Goal: Information Seeking & Learning: Find specific fact

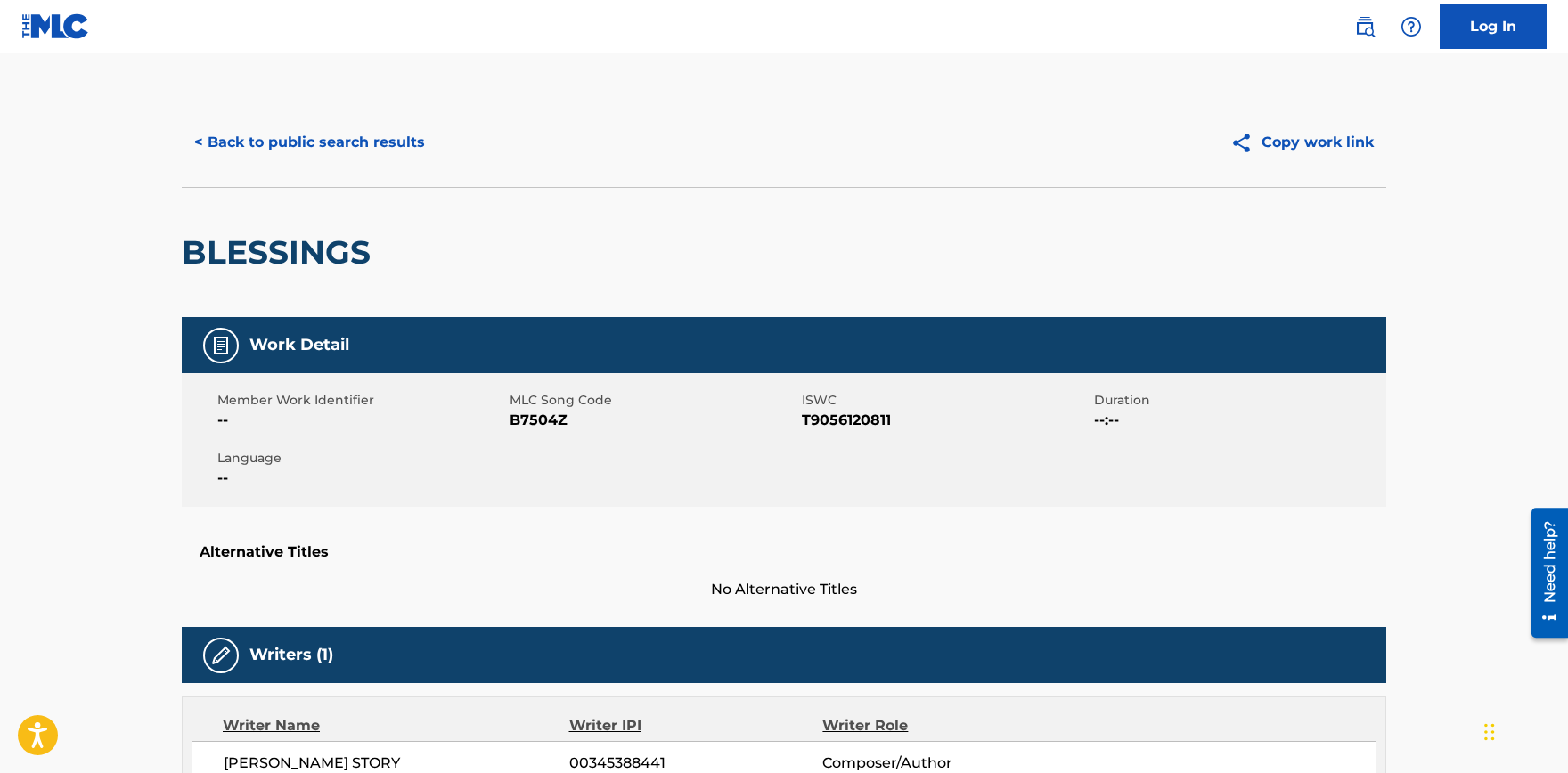
click at [325, 139] on button "< Back to public search results" at bounding box center [309, 143] width 255 height 45
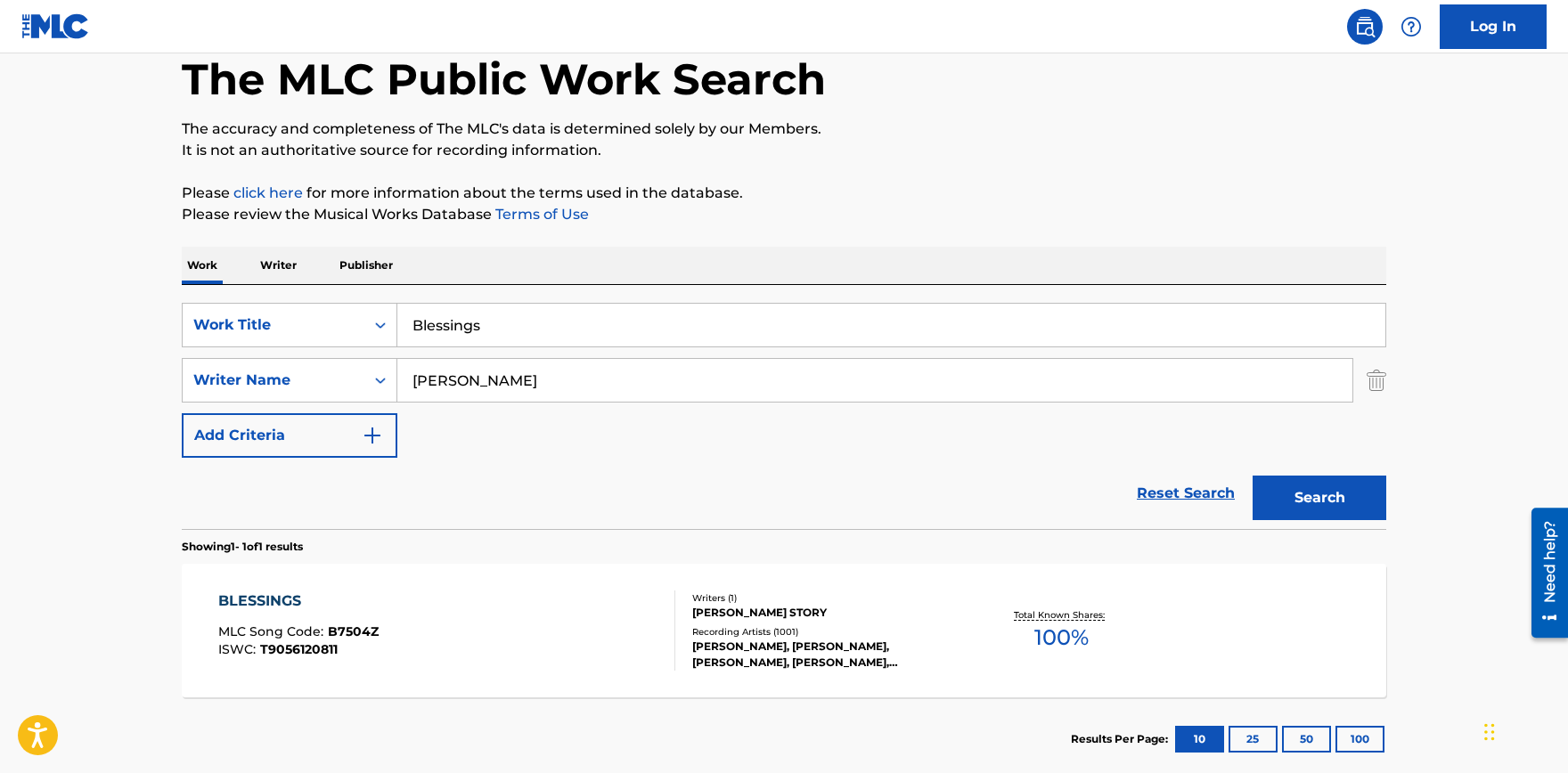
drag, startPoint x: 516, startPoint y: 379, endPoint x: 186, endPoint y: 378, distance: 330.0
click at [397, 378] on input "[PERSON_NAME]" at bounding box center [874, 380] width 955 height 43
drag, startPoint x: 557, startPoint y: 322, endPoint x: 198, endPoint y: 312, distance: 359.1
click at [397, 312] on input "Blessings" at bounding box center [891, 325] width 987 height 43
type input "Sun glasses at night"
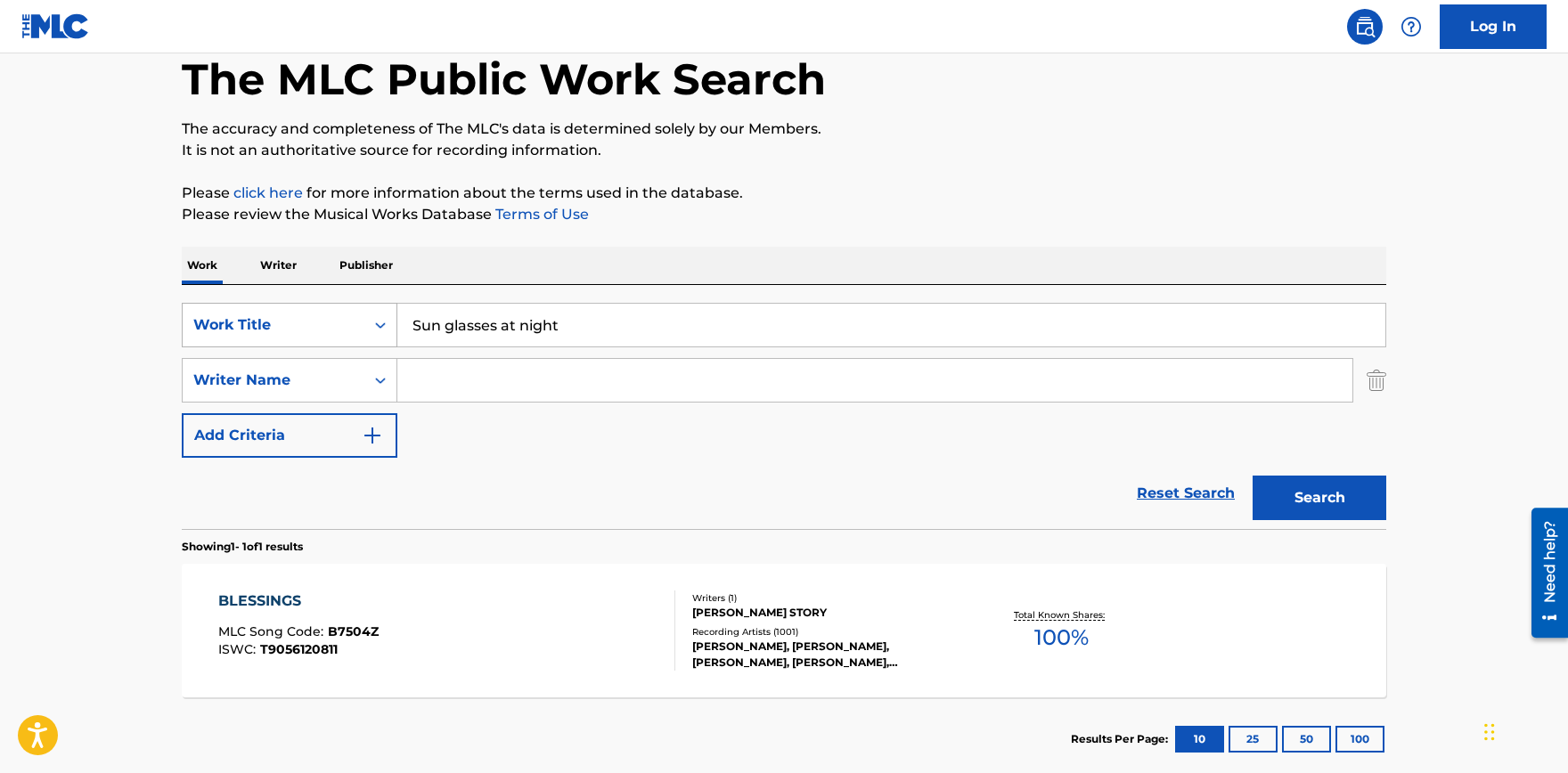
click at [1253, 476] on button "Search" at bounding box center [1320, 498] width 134 height 45
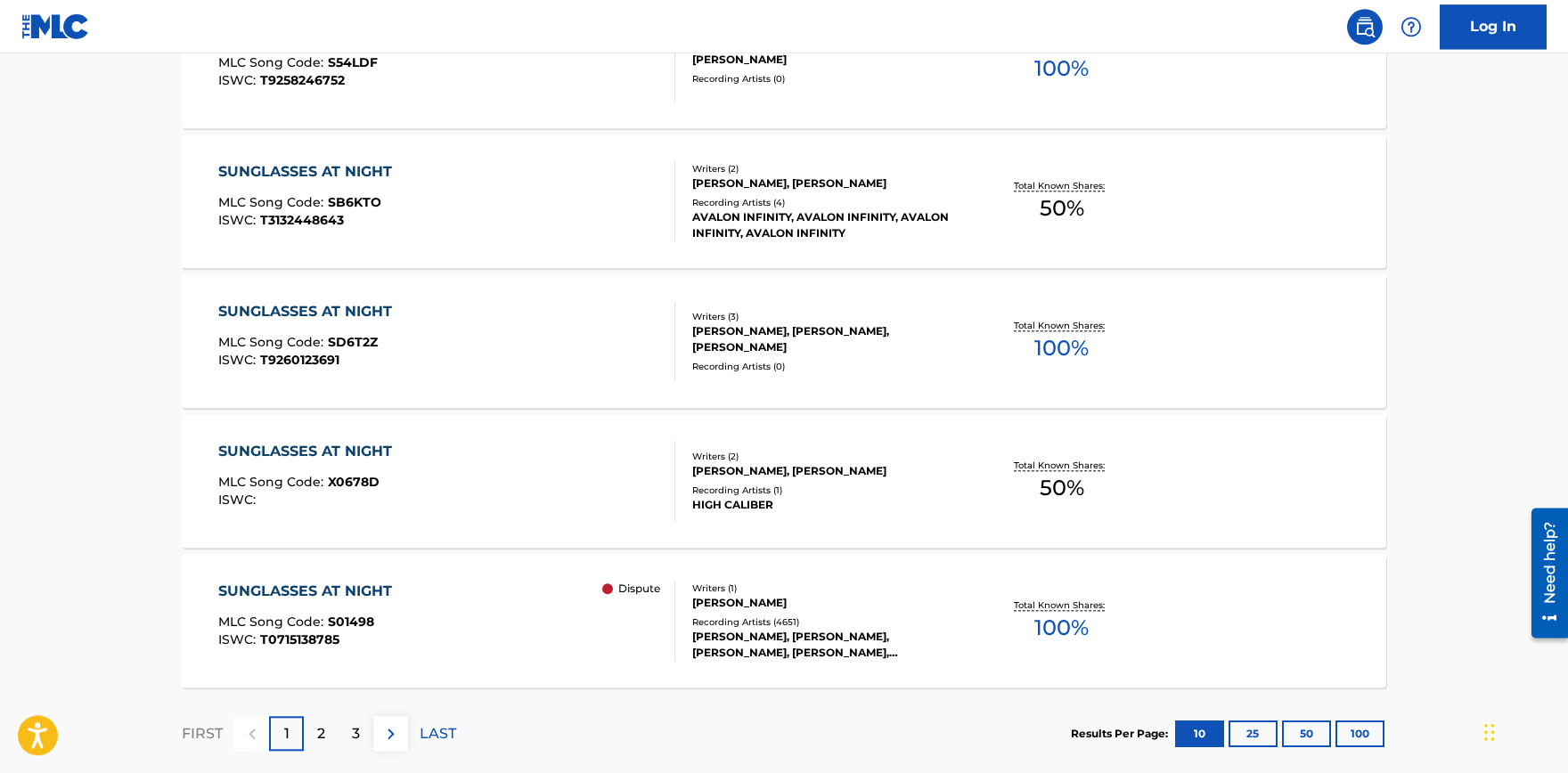
scroll to position [1461, 0]
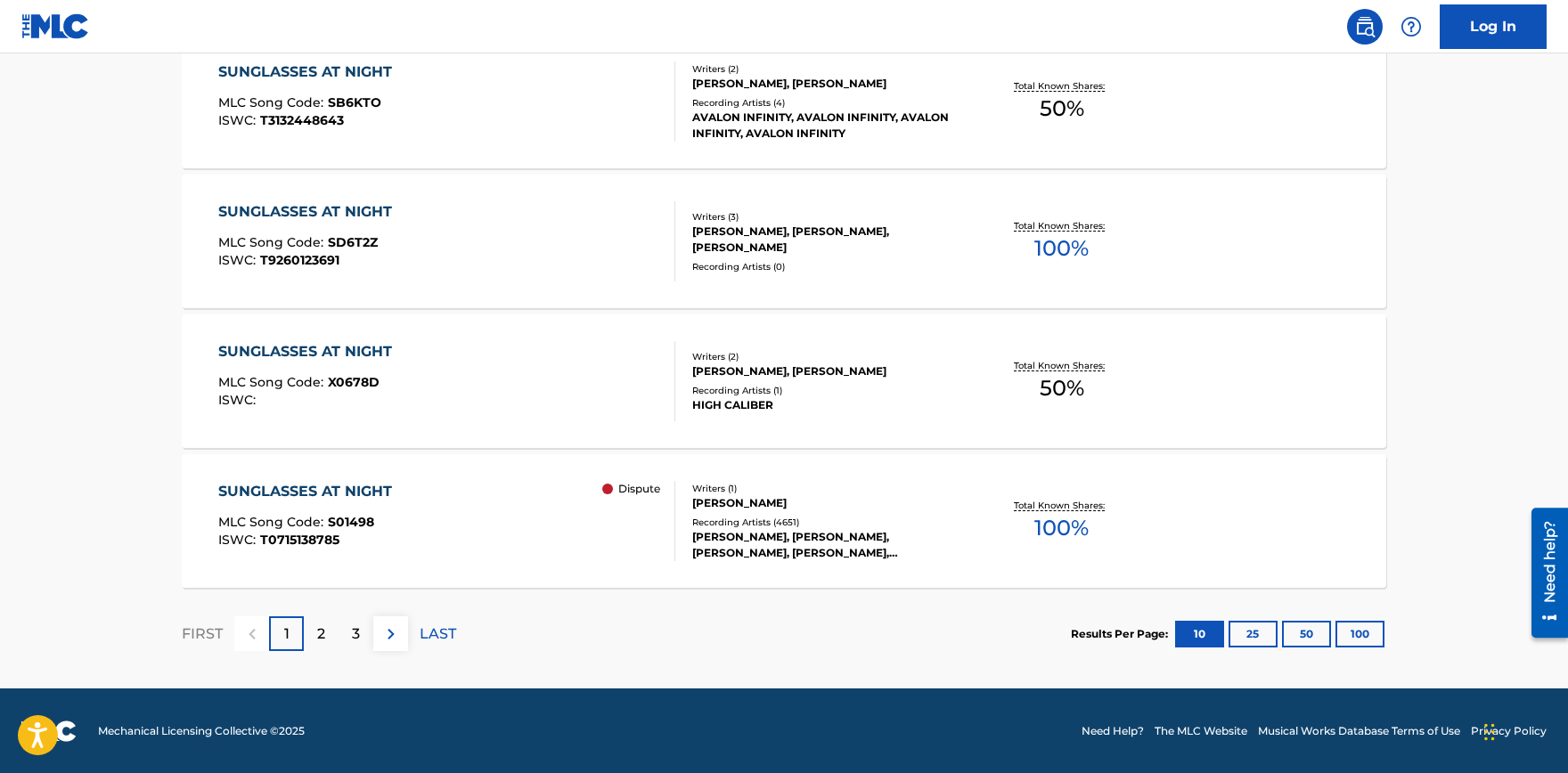
click at [348, 487] on div "SUNGLASSES AT NIGHT" at bounding box center [309, 491] width 183 height 21
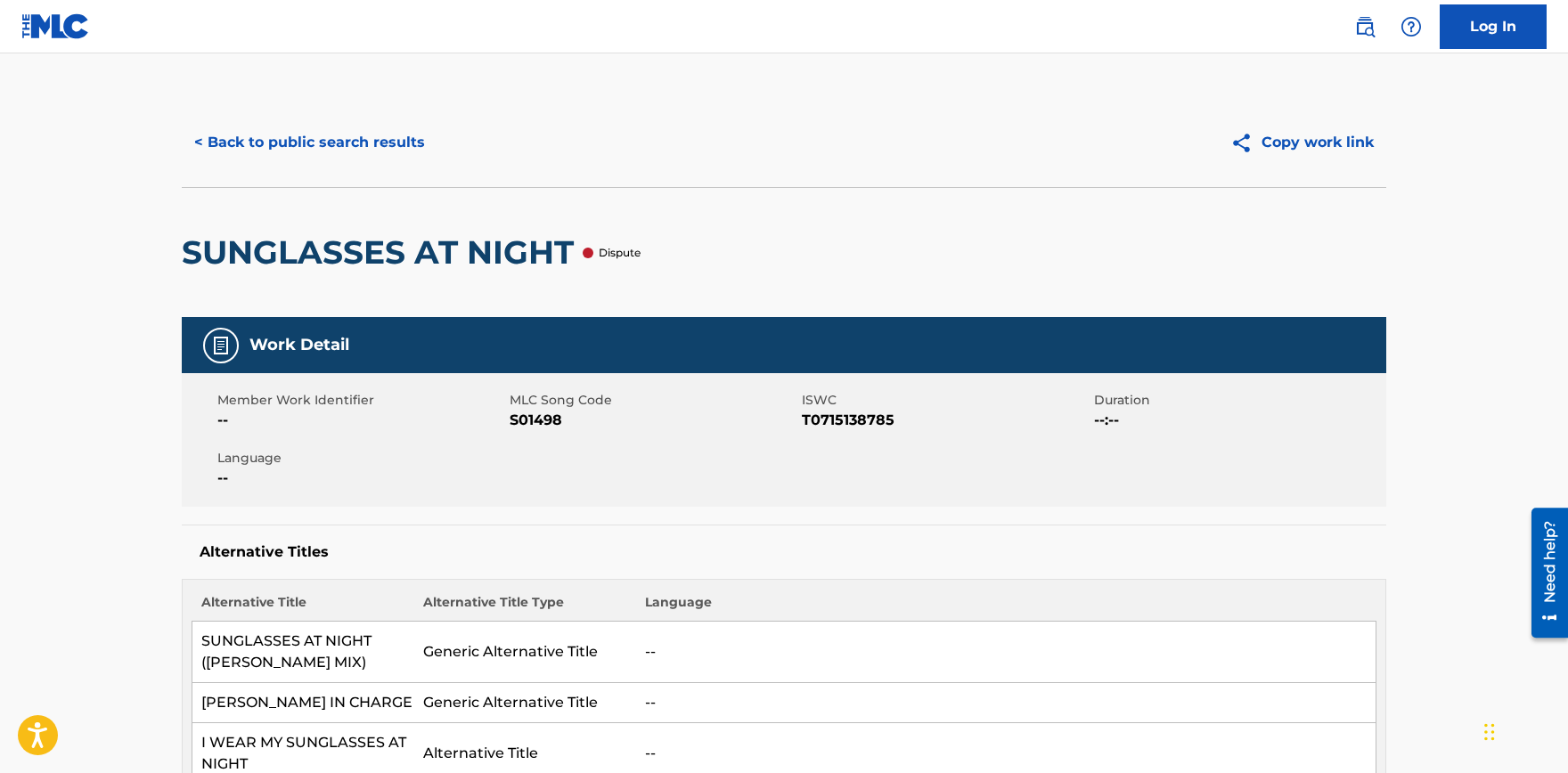
click at [301, 148] on button "< Back to public search results" at bounding box center [309, 143] width 255 height 45
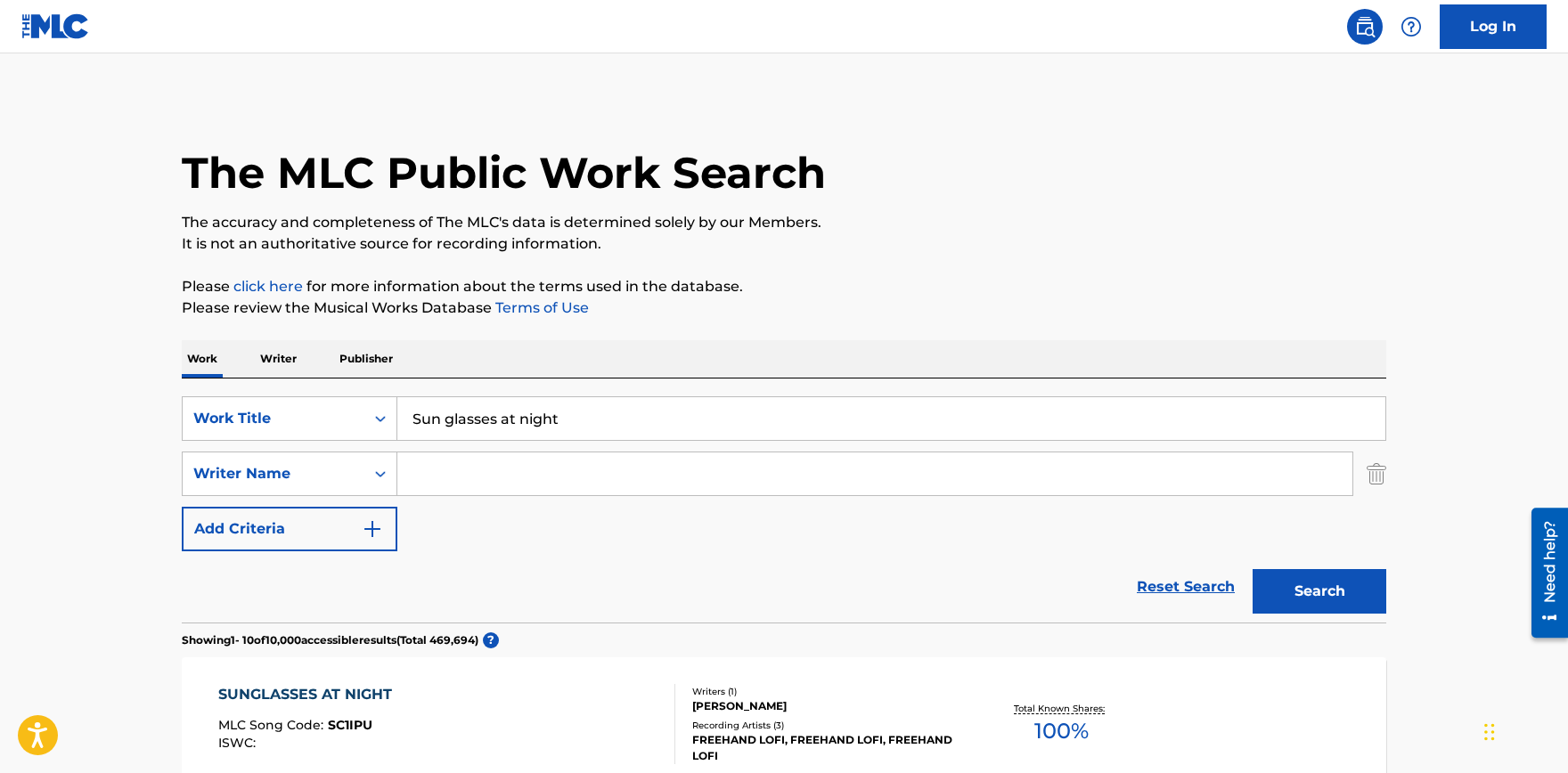
click at [516, 424] on input "Sun glasses at night" at bounding box center [891, 418] width 987 height 43
paste input "No time to lose"
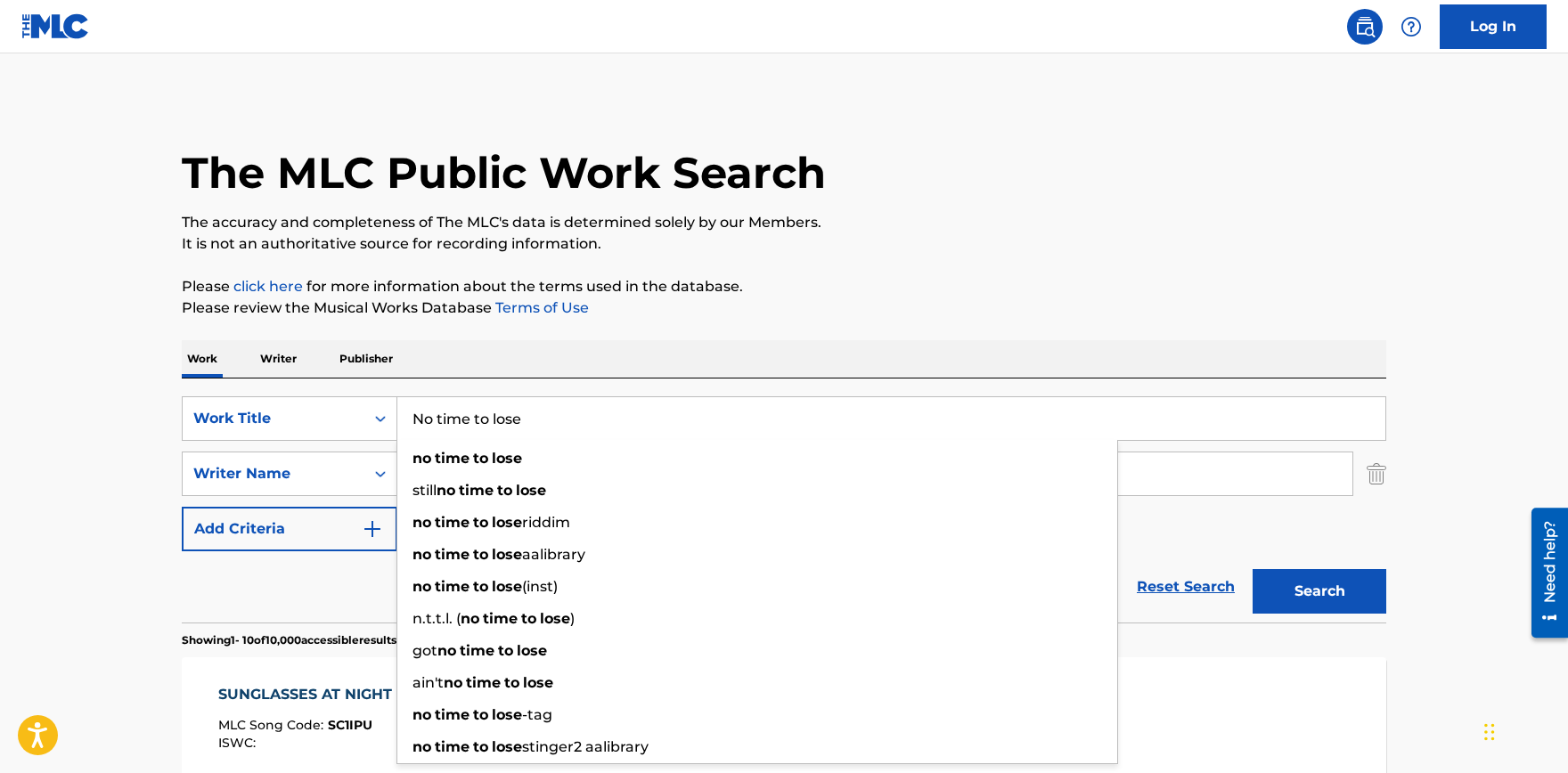
type input "No time to lose"
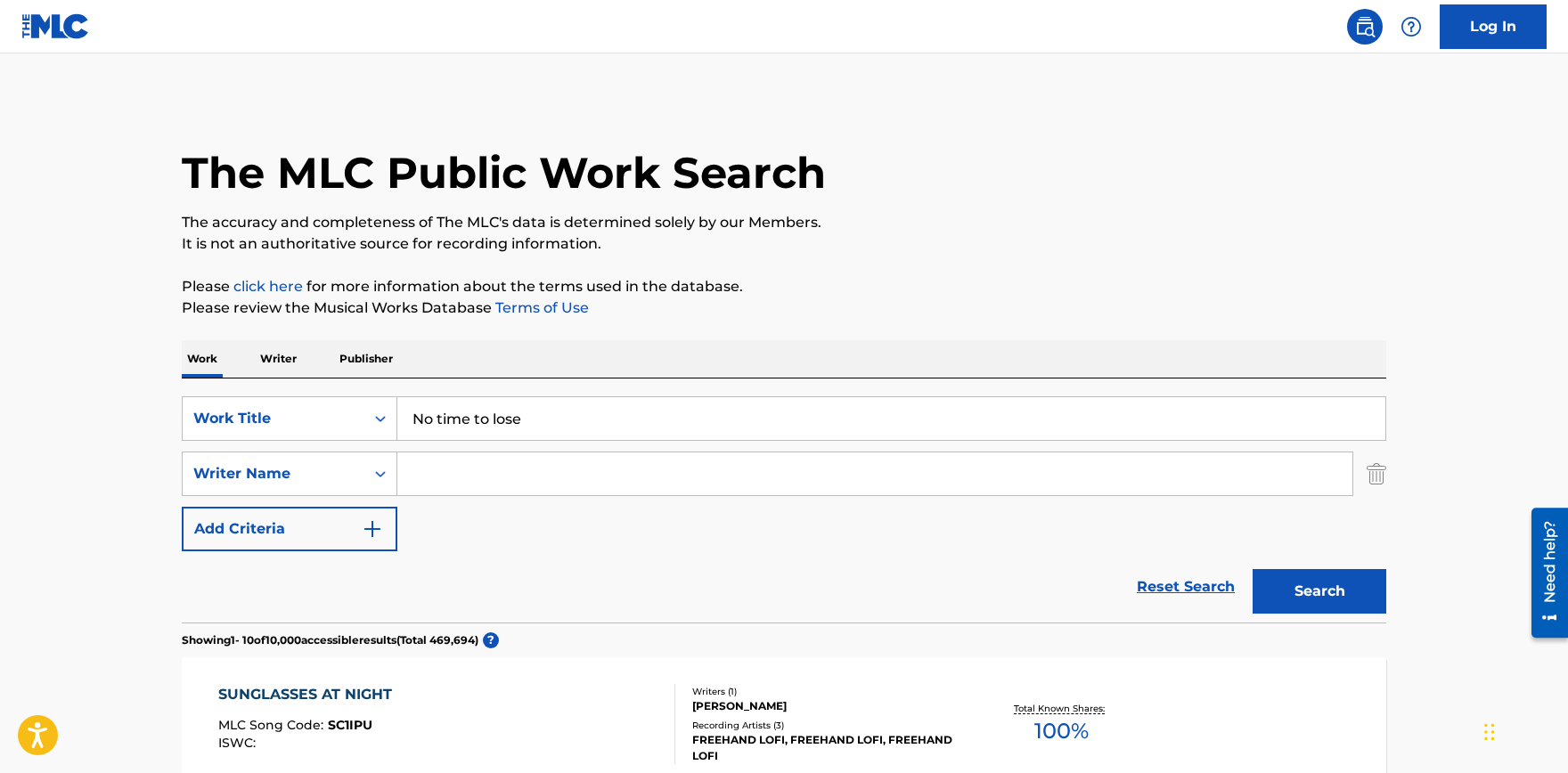
click at [443, 472] on input "Search Form" at bounding box center [874, 474] width 955 height 43
paste input "[PERSON_NAME] " No time to lose " album"
click at [610, 483] on input "[PERSON_NAME] " No time to lose " album" at bounding box center [874, 474] width 955 height 43
paste input "[PERSON_NAME]"
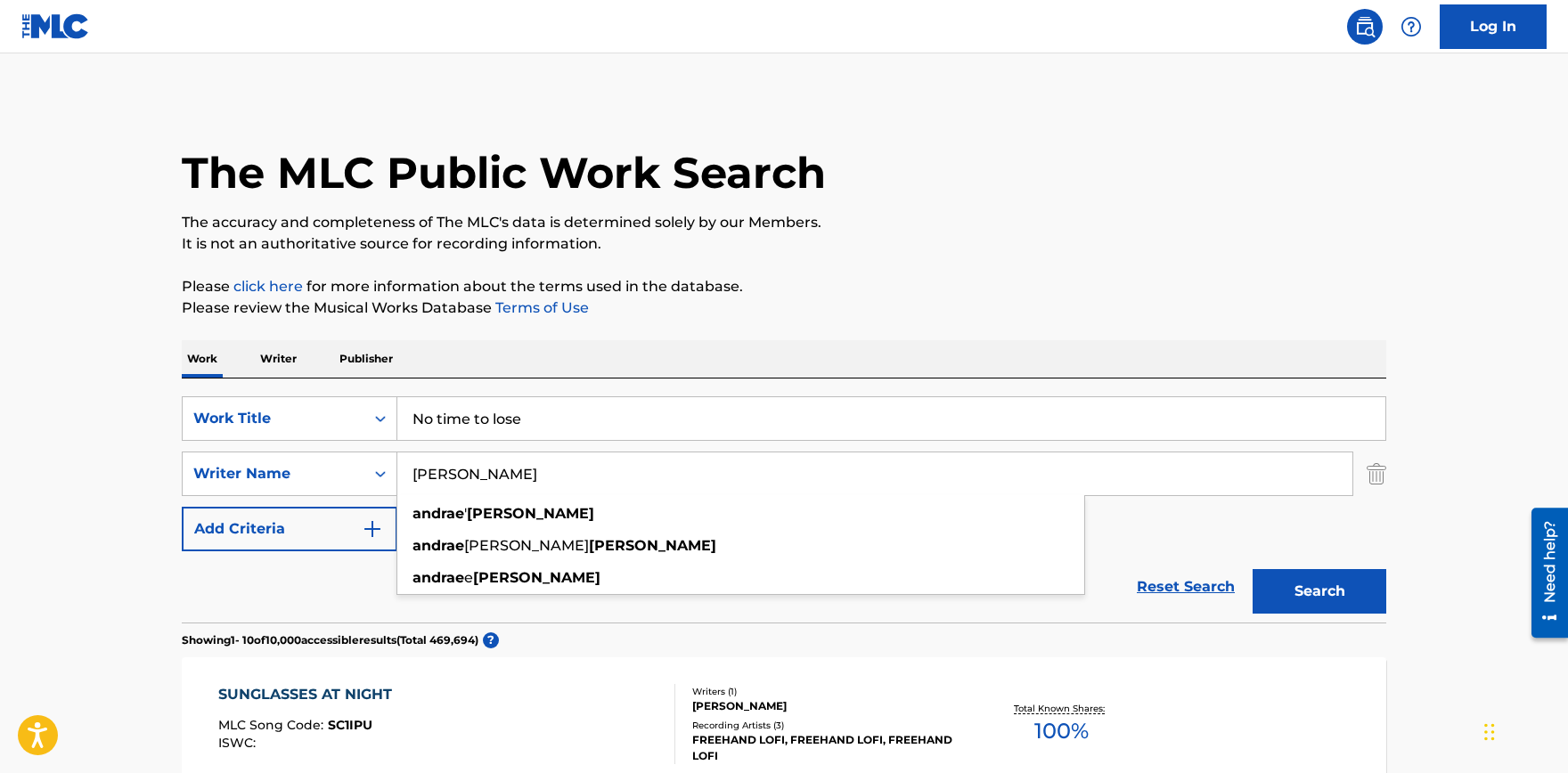
type input "[PERSON_NAME]"
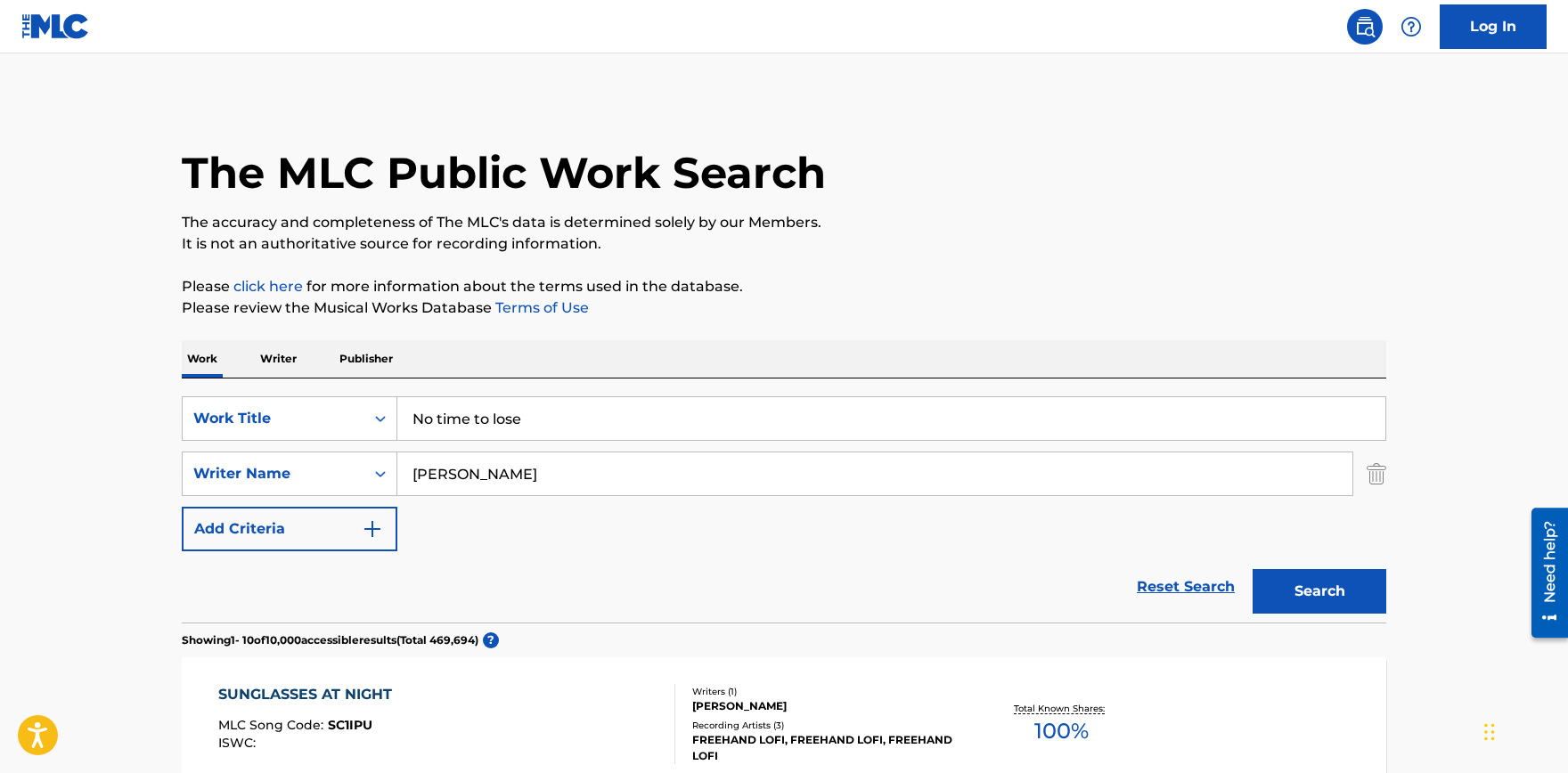
click at [1302, 583] on button "Search" at bounding box center [1320, 591] width 134 height 45
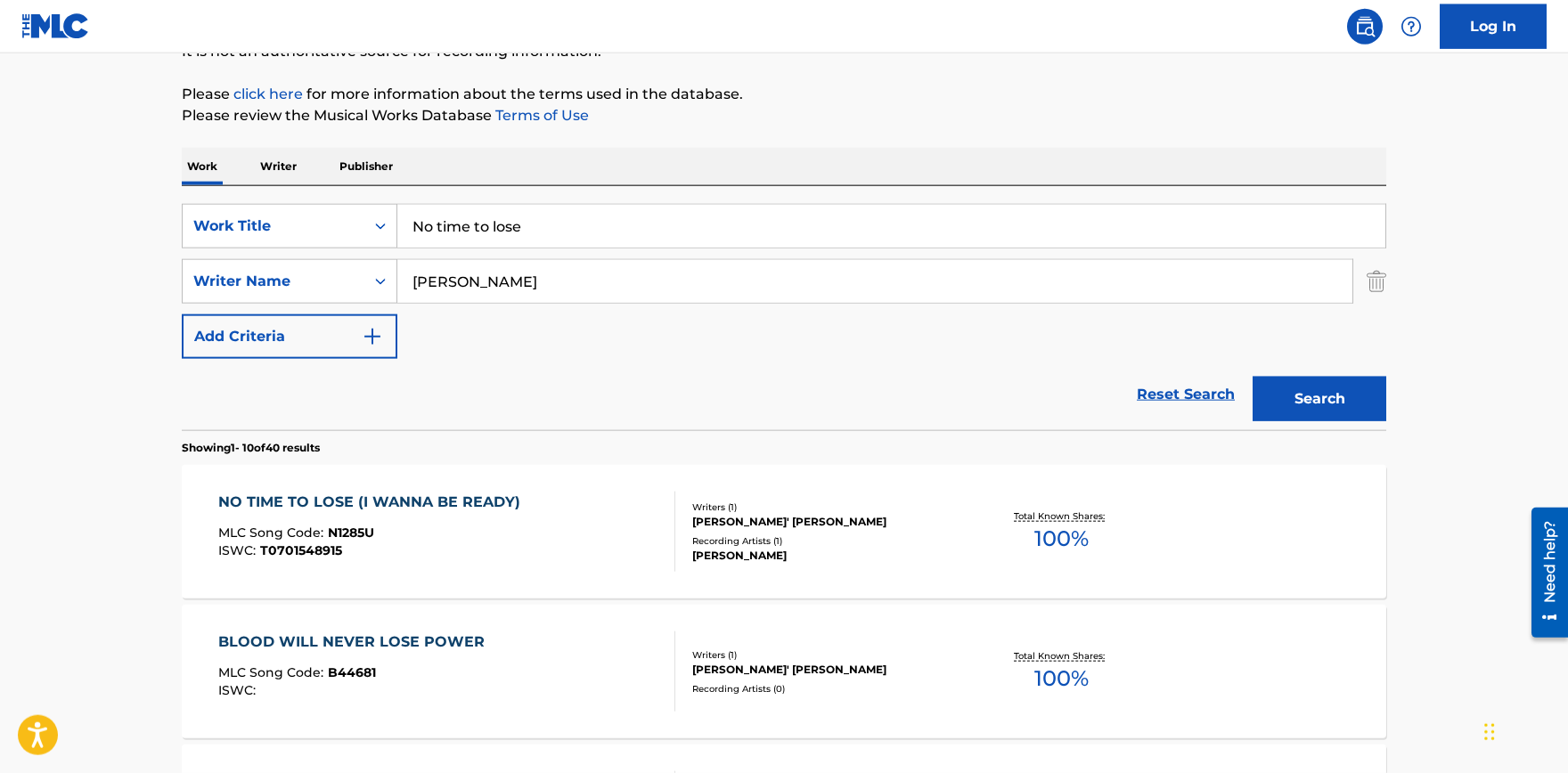
scroll to position [195, 0]
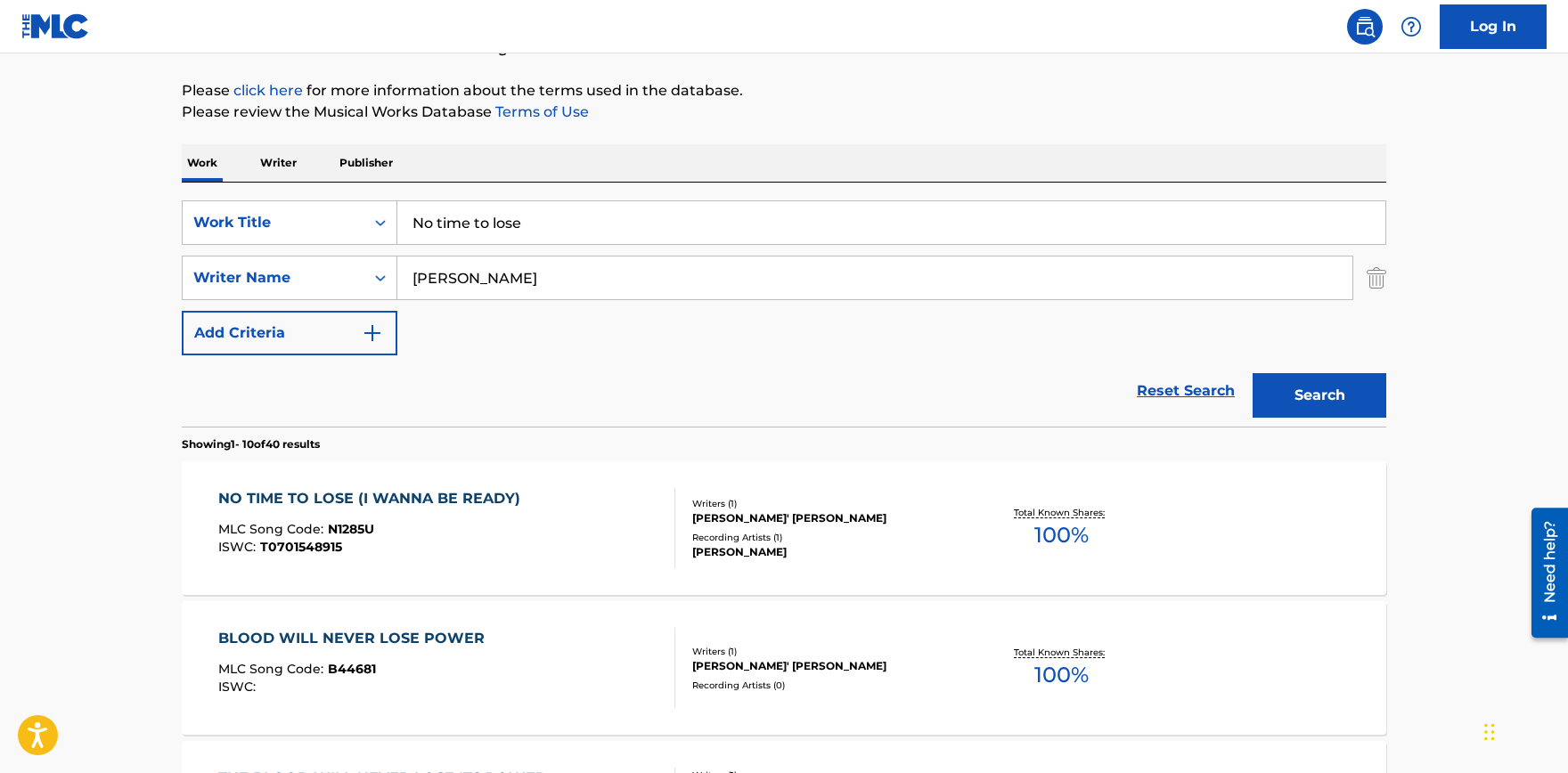
click at [310, 495] on div "NO TIME TO LOSE (I WANNA BE READY)" at bounding box center [374, 498] width 311 height 21
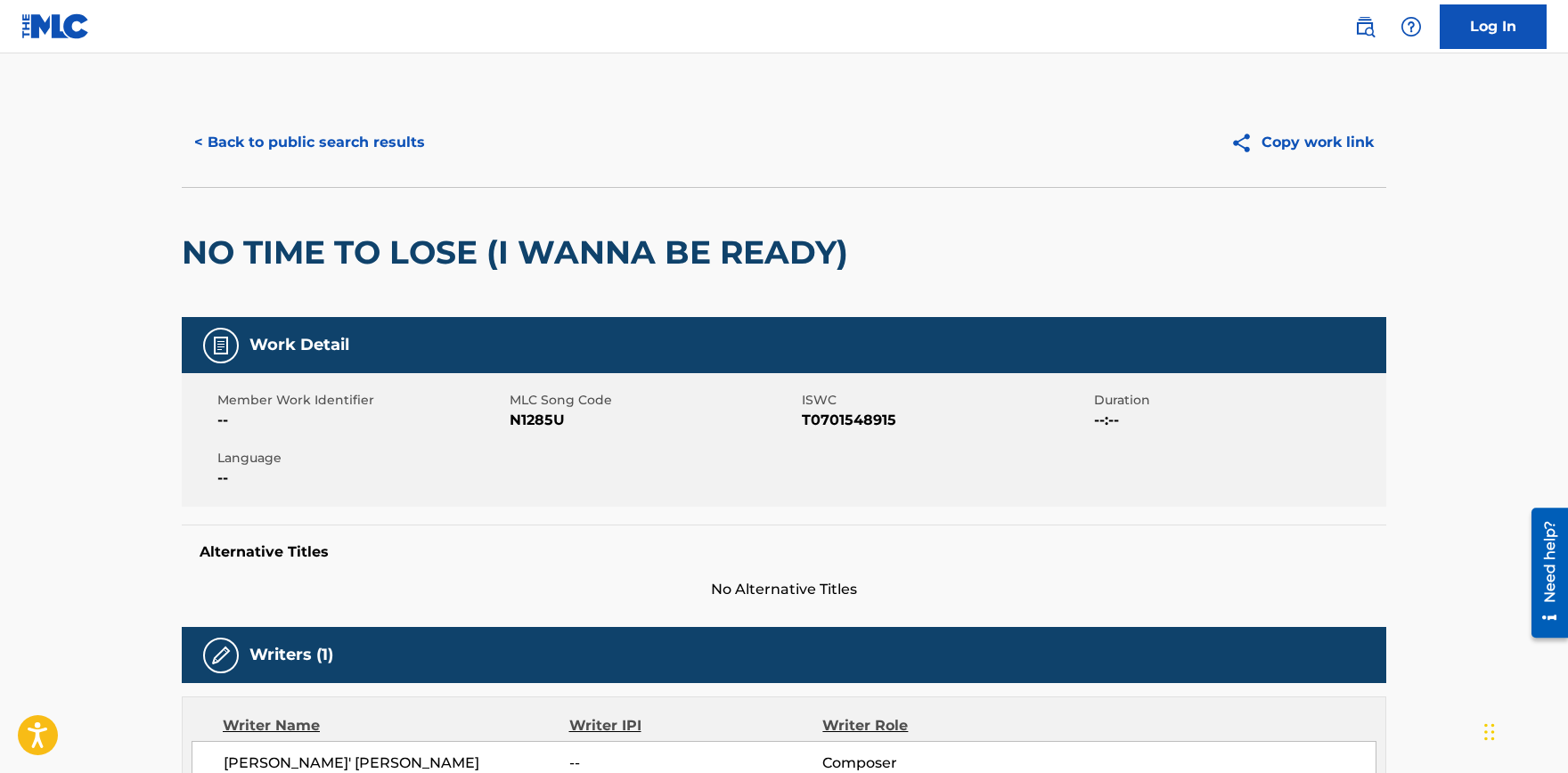
click at [383, 262] on h2 "NO TIME TO LOSE (I WANNA BE READY)" at bounding box center [519, 252] width 675 height 40
click at [300, 134] on button "< Back to public search results" at bounding box center [309, 143] width 255 height 45
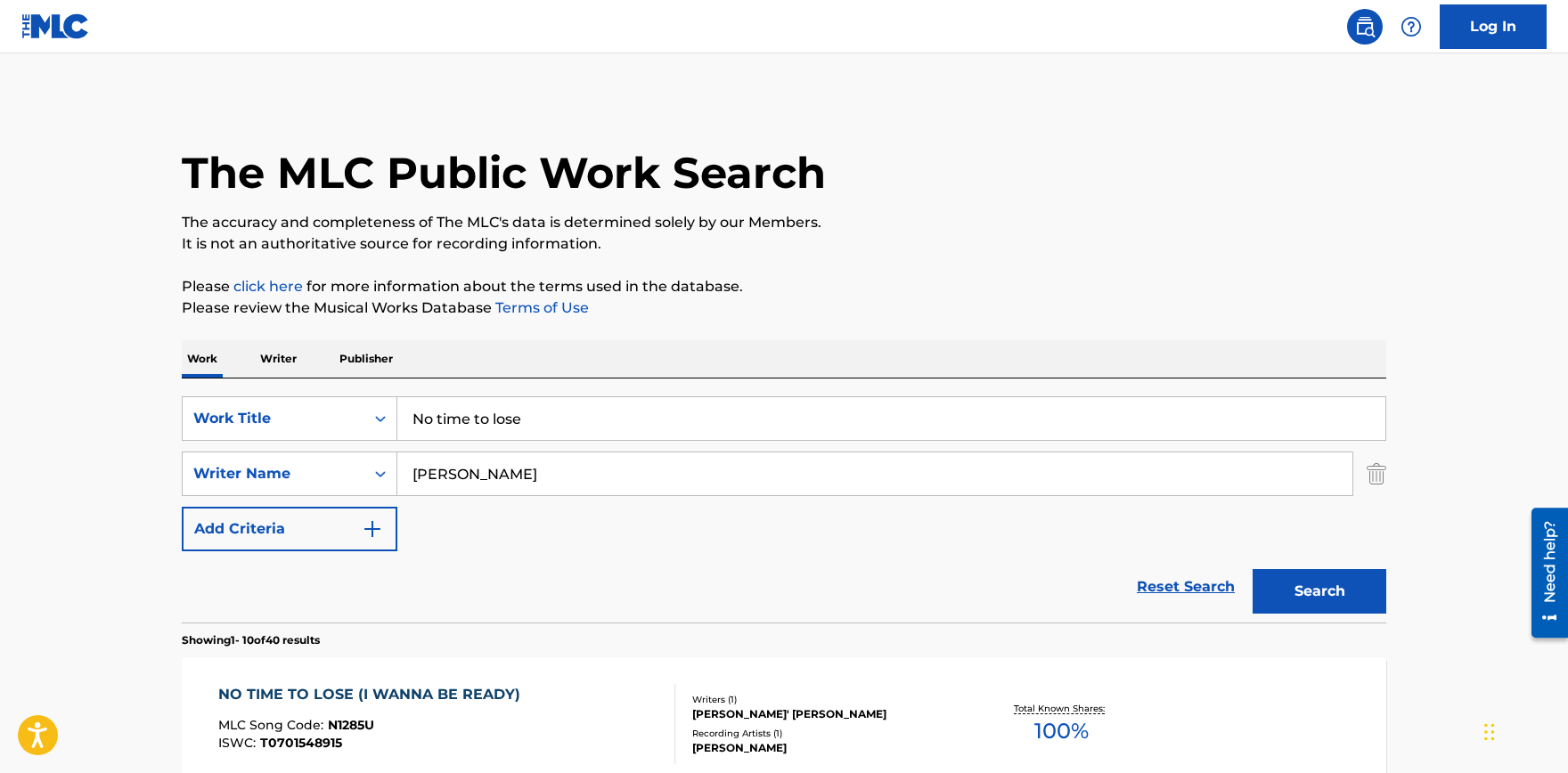
scroll to position [195, 0]
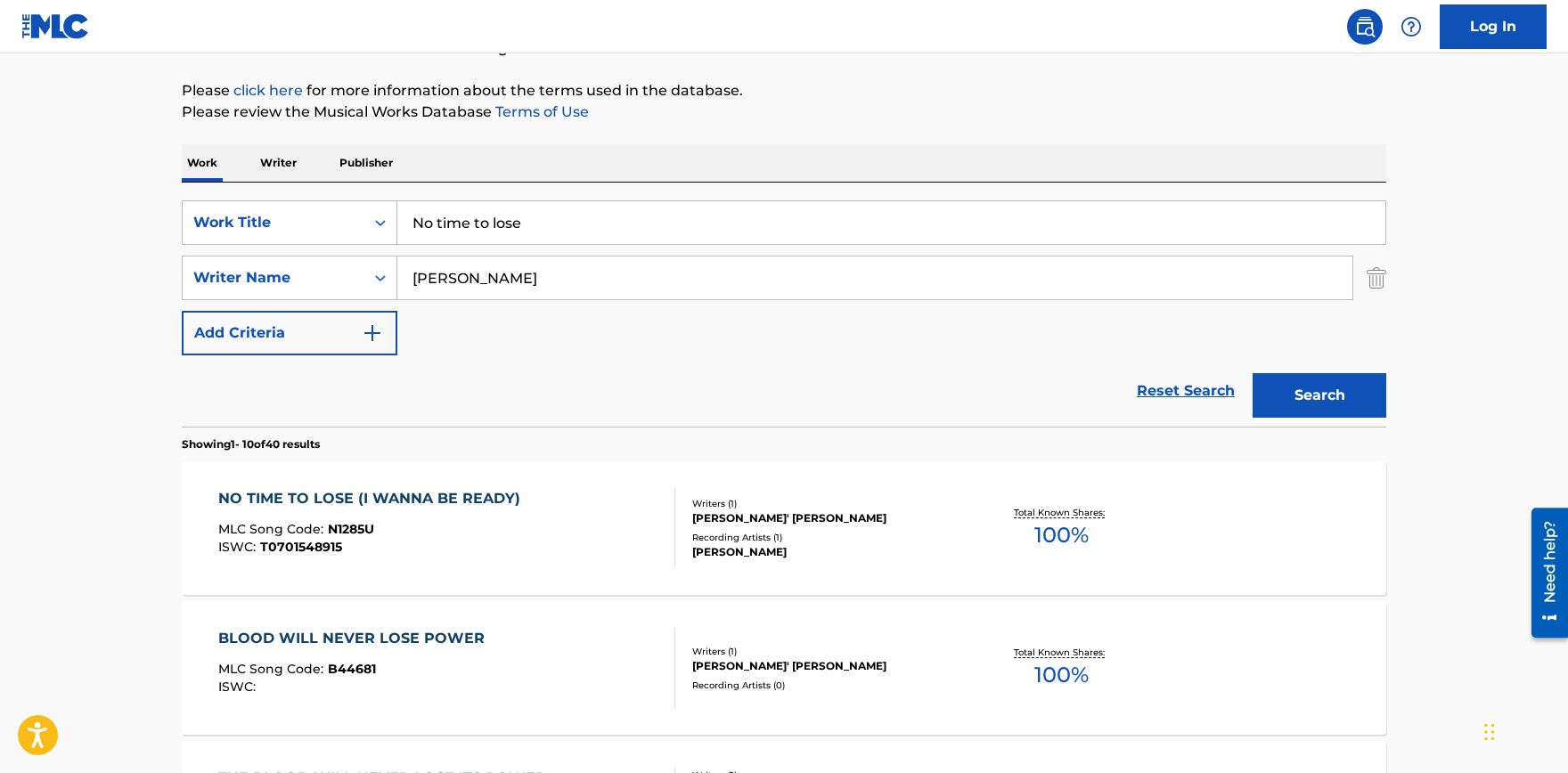
drag, startPoint x: 564, startPoint y: 232, endPoint x: 182, endPoint y: 183, distance: 385.1
click at [397, 201] on input "No time to lose" at bounding box center [891, 222] width 987 height 43
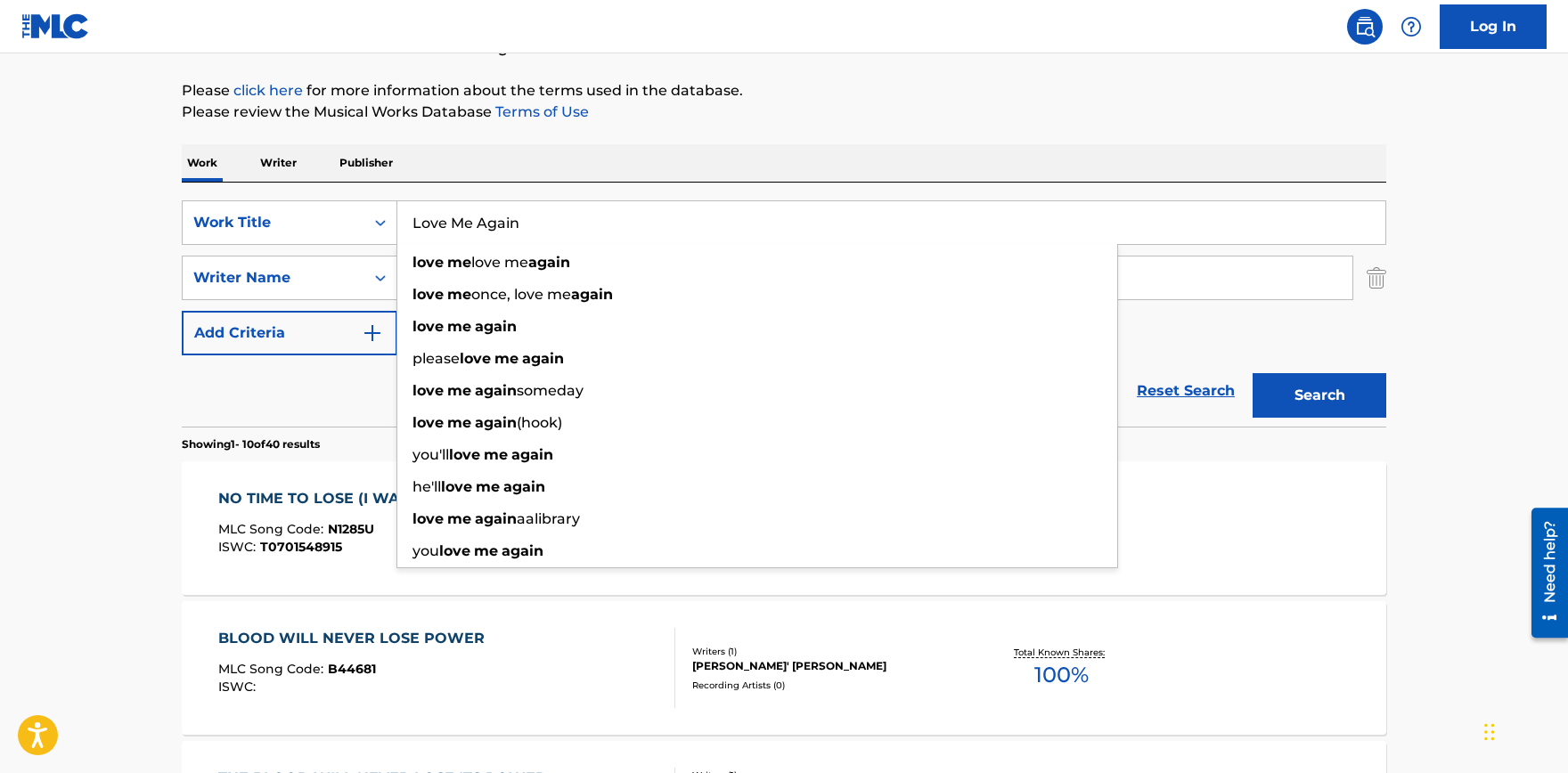
type input "Love Me Again"
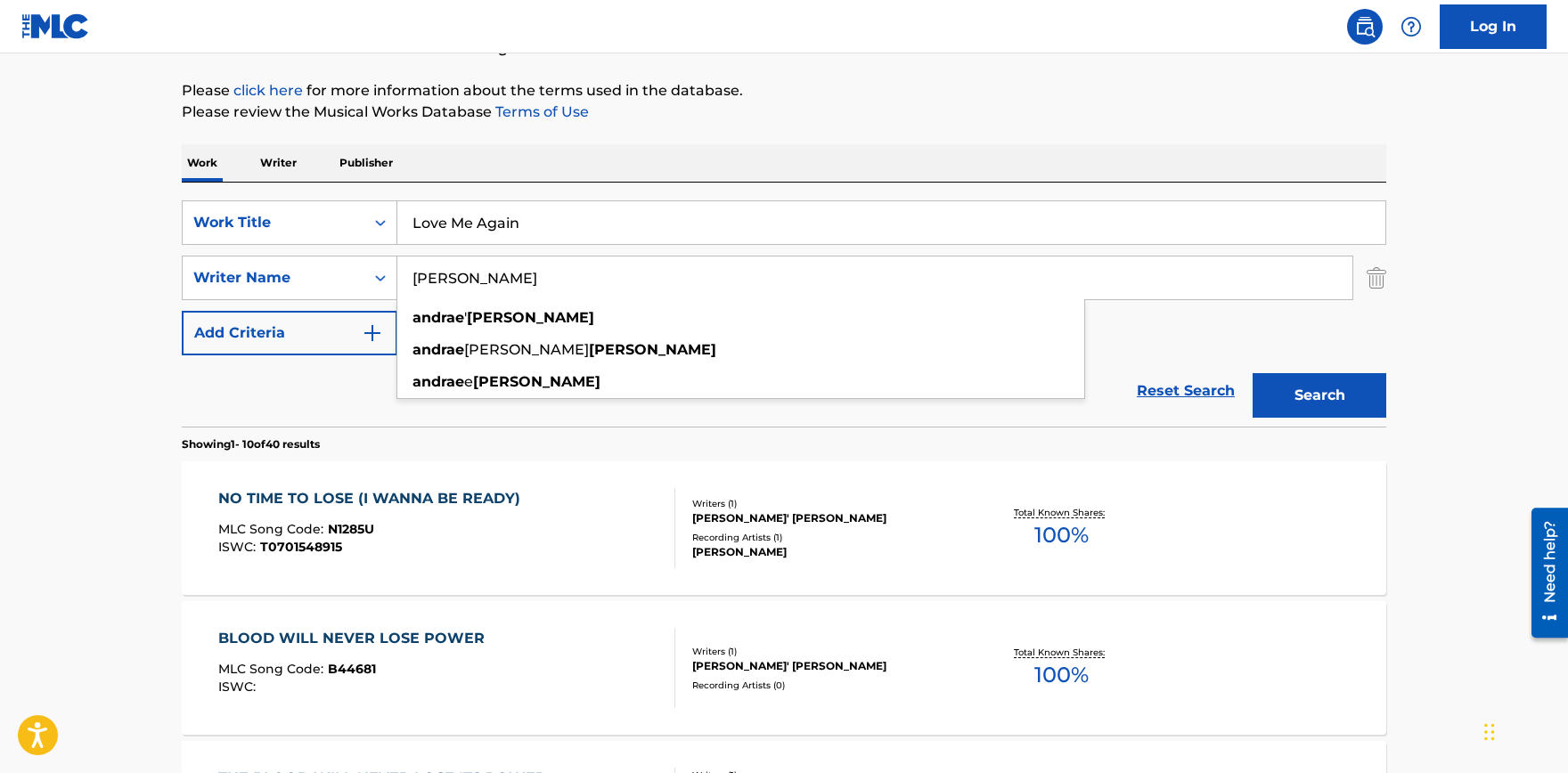
paste input "[PERSON_NAME]"
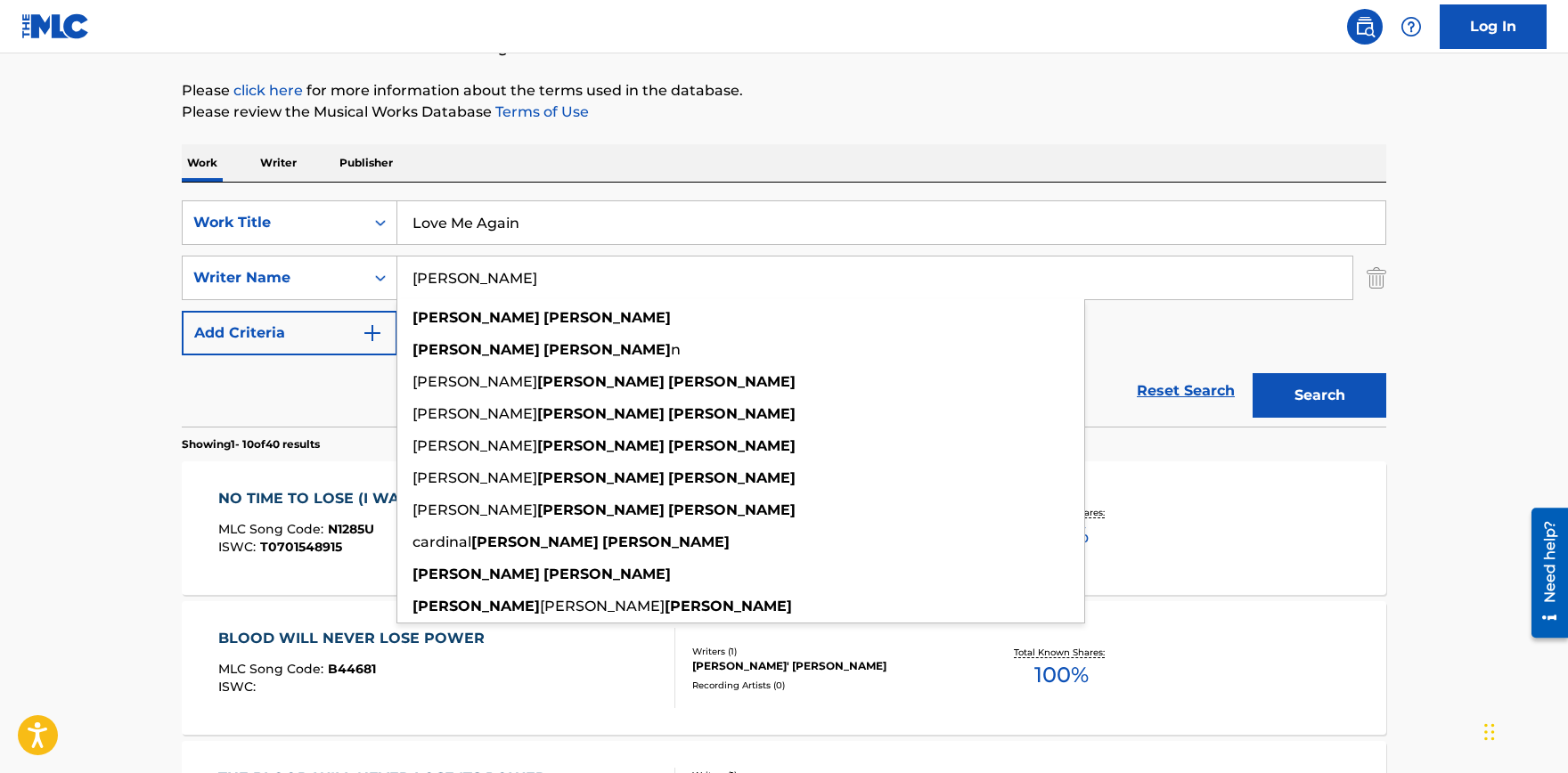
type input "[PERSON_NAME]"
click at [1253, 373] on button "Search" at bounding box center [1320, 395] width 134 height 45
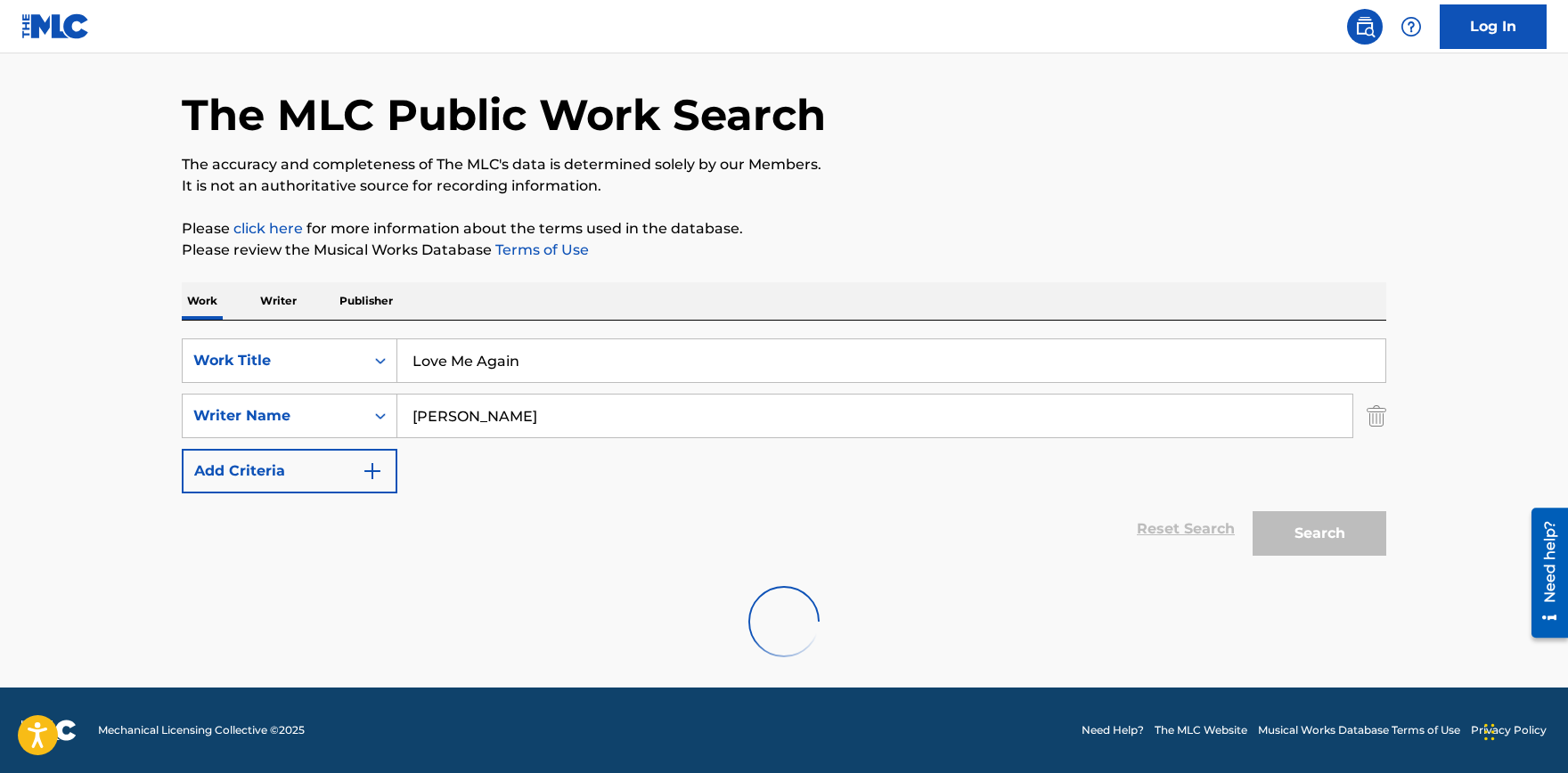
scroll to position [58, 0]
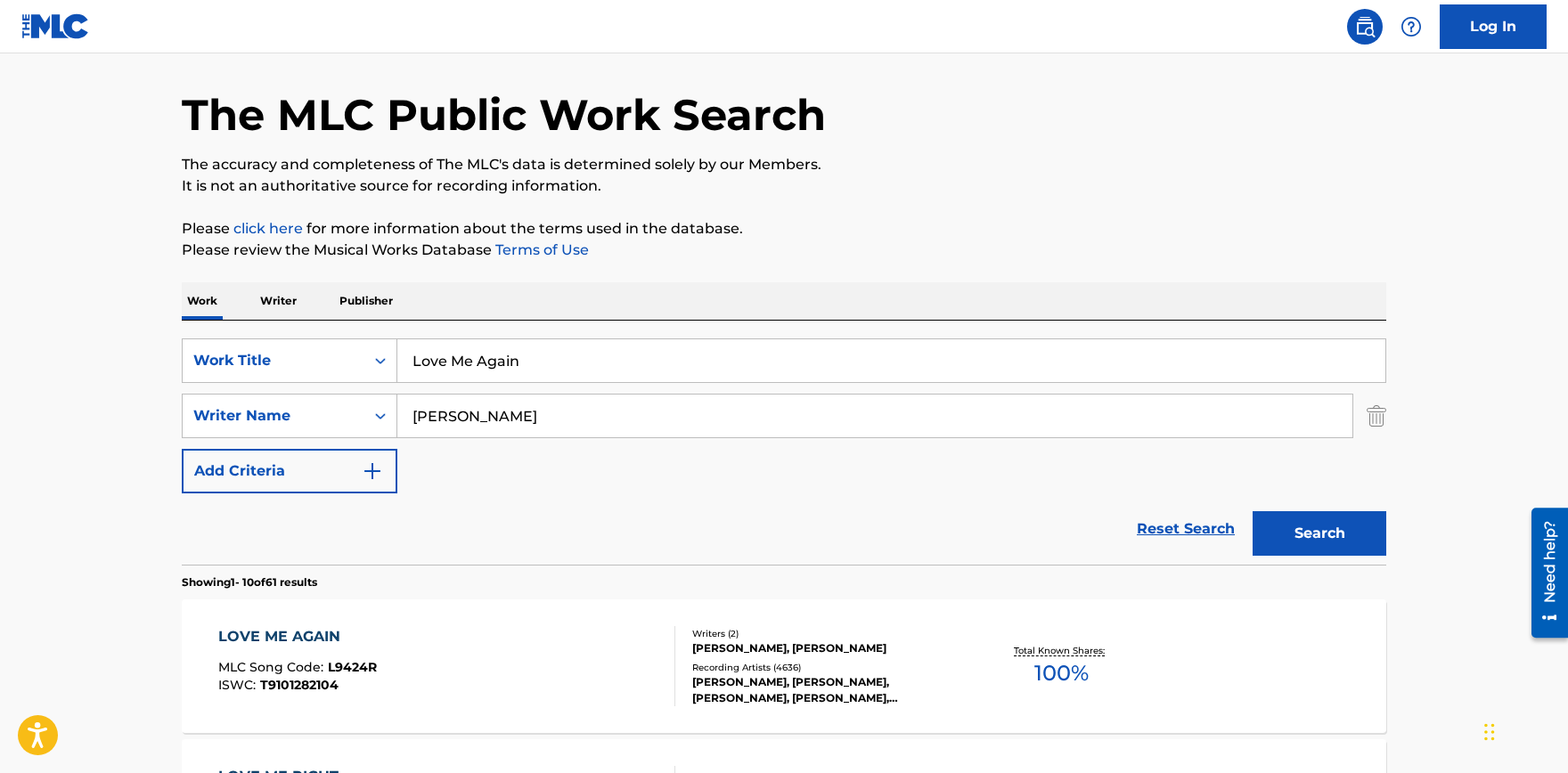
click at [304, 644] on div "LOVE ME AGAIN" at bounding box center [297, 636] width 159 height 21
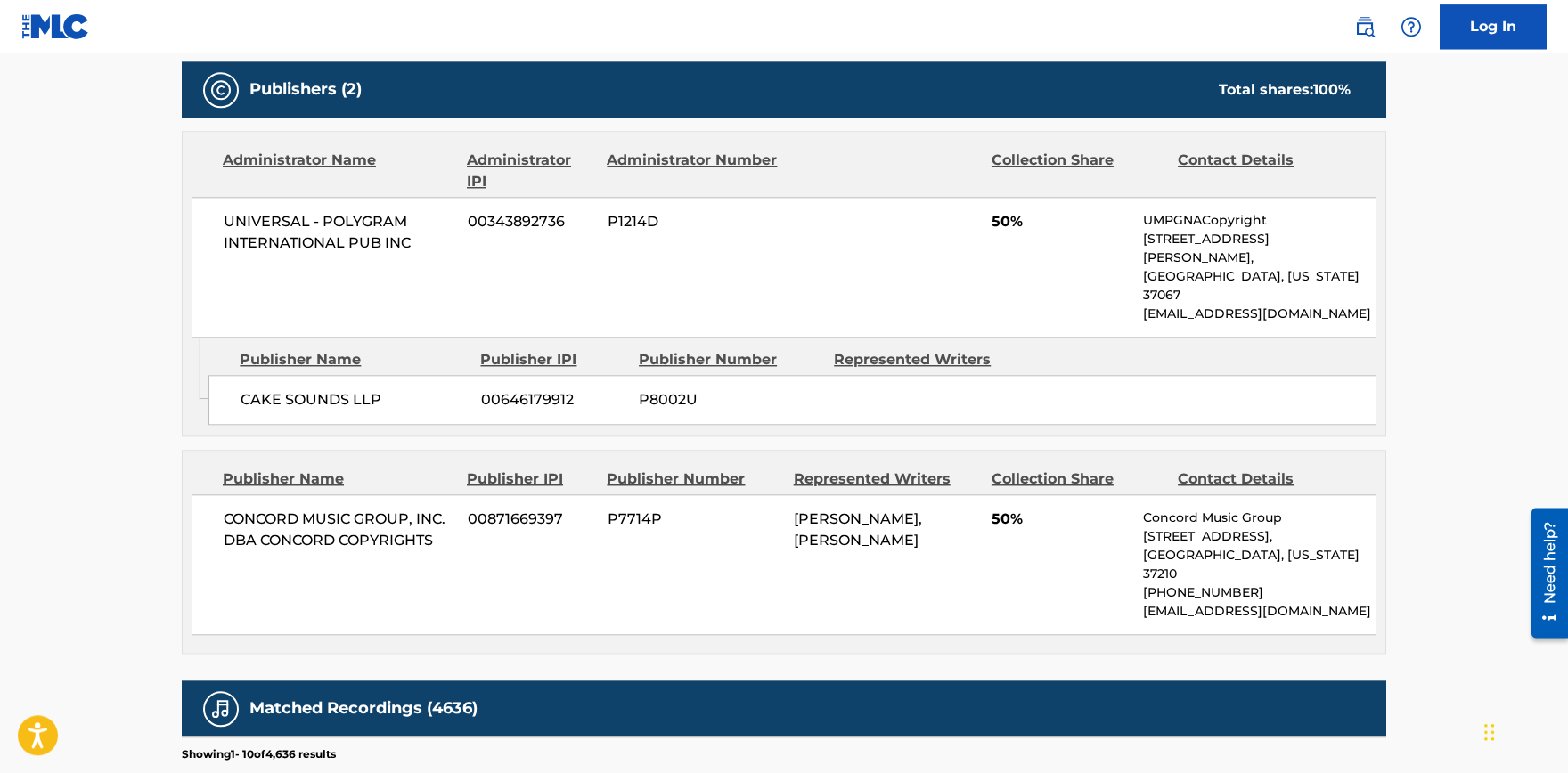
scroll to position [784, 0]
